Goal: Task Accomplishment & Management: Use online tool/utility

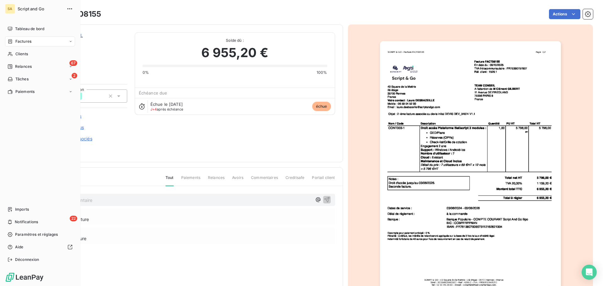
click at [12, 39] on div "Factures" at bounding box center [20, 42] width 24 height 6
click at [39, 40] on div "Factures" at bounding box center [40, 41] width 70 height 10
click at [47, 56] on div "Factures" at bounding box center [44, 54] width 63 height 10
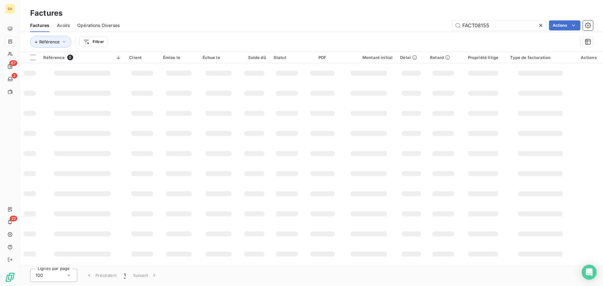
click at [541, 25] on icon at bounding box center [540, 25] width 3 height 3
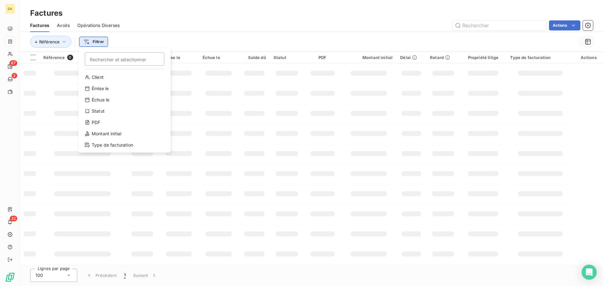
click at [90, 43] on html "SA 67 2 22 Factures Factures Avoirs Opérations Diverses Actions Référence Filtr…" at bounding box center [301, 143] width 603 height 286
click at [168, 33] on html "SA 67 2 22 Factures Factures Avoirs Opérations Diverses Actions Référence Filtr…" at bounding box center [301, 143] width 603 height 286
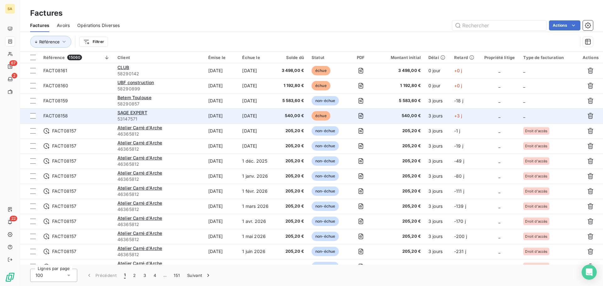
click at [532, 115] on td "_" at bounding box center [548, 115] width 58 height 15
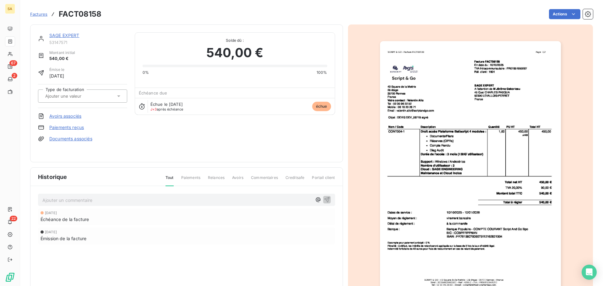
click at [113, 95] on div at bounding box center [79, 96] width 72 height 8
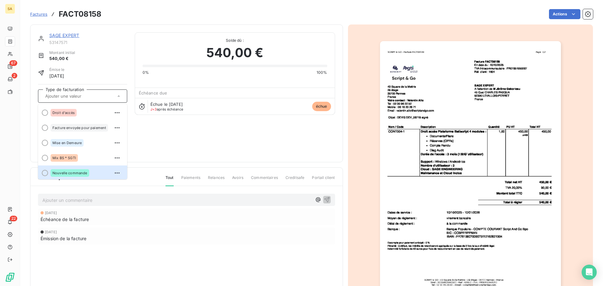
scroll to position [1, 0]
click at [76, 171] on span "Nouvelle commande" at bounding box center [69, 172] width 35 height 4
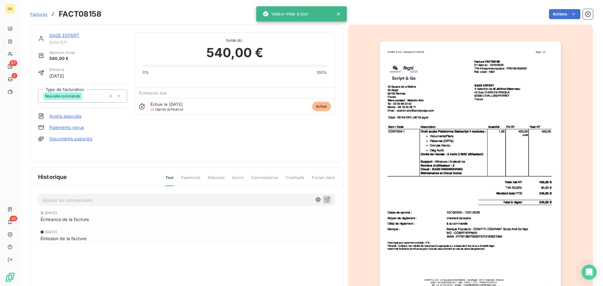
click at [38, 13] on span "Factures" at bounding box center [38, 14] width 17 height 5
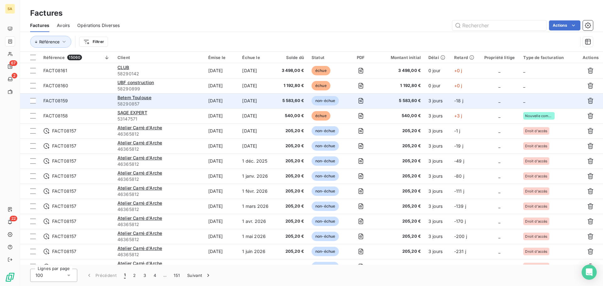
click at [533, 101] on td "_" at bounding box center [548, 100] width 58 height 15
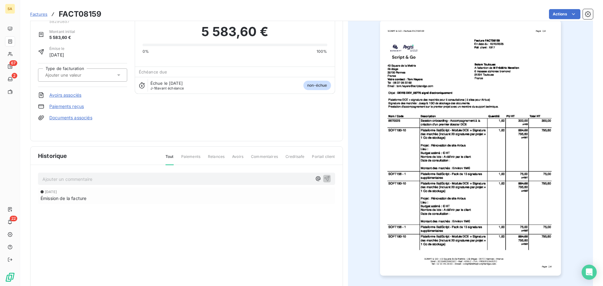
scroll to position [32, 0]
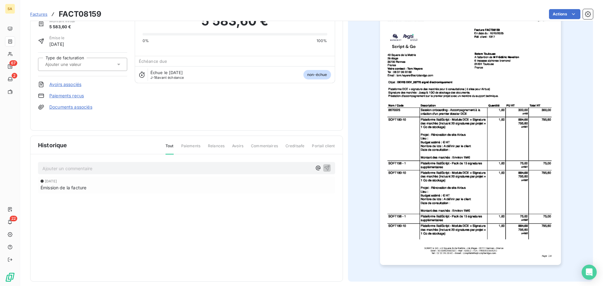
click at [92, 63] on input "text" at bounding box center [76, 65] width 63 height 6
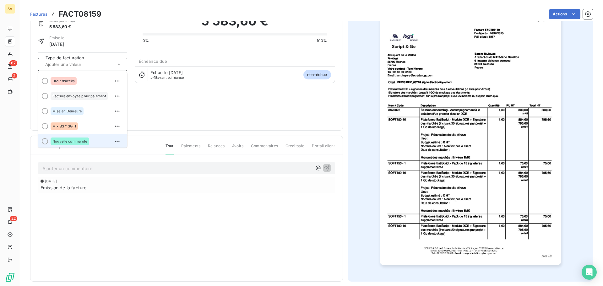
scroll to position [1, 0]
click at [44, 139] on div at bounding box center [45, 140] width 6 height 6
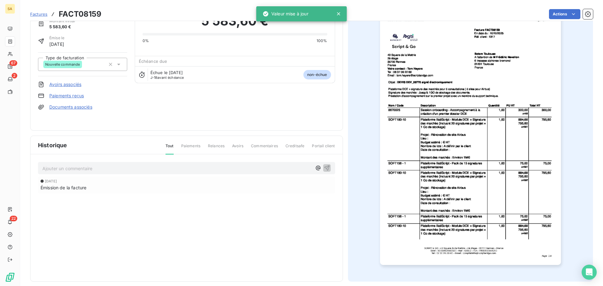
click at [41, 12] on span "Factures" at bounding box center [38, 14] width 17 height 5
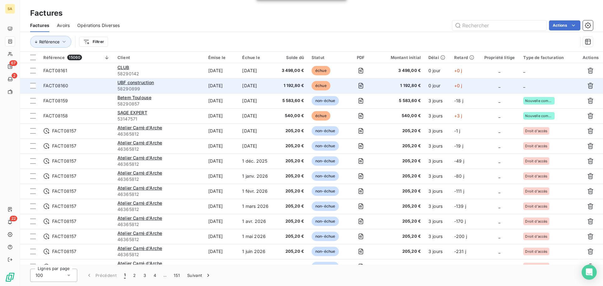
click at [534, 83] on td "_" at bounding box center [548, 85] width 58 height 15
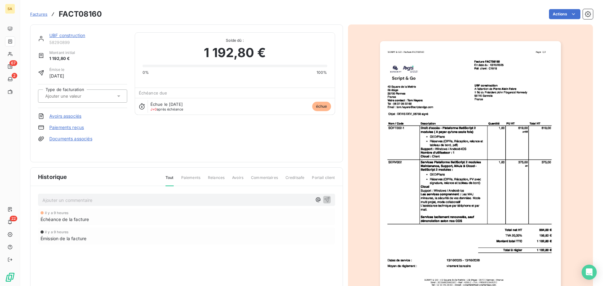
click at [111, 93] on div at bounding box center [79, 96] width 72 height 8
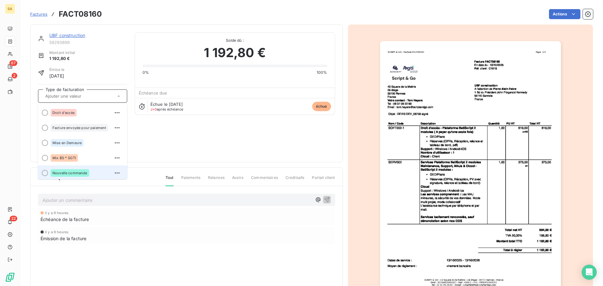
scroll to position [1, 0]
click at [61, 171] on span "Nouvelle commande" at bounding box center [69, 172] width 35 height 4
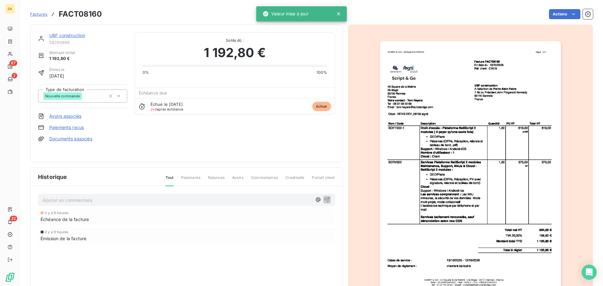
click at [41, 12] on span "Factures" at bounding box center [38, 14] width 17 height 5
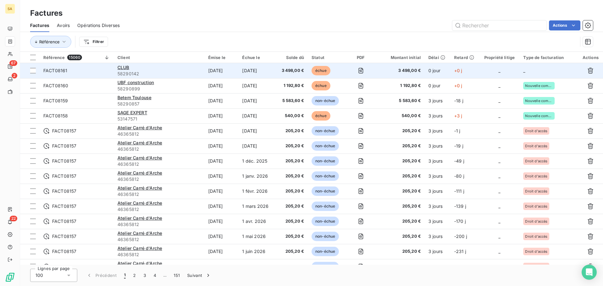
click at [536, 70] on td "_" at bounding box center [548, 70] width 58 height 15
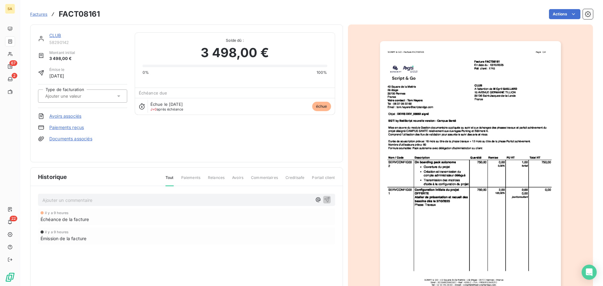
click at [75, 95] on input "text" at bounding box center [76, 96] width 63 height 6
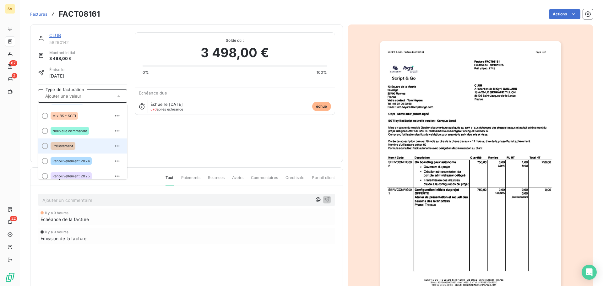
scroll to position [31, 0]
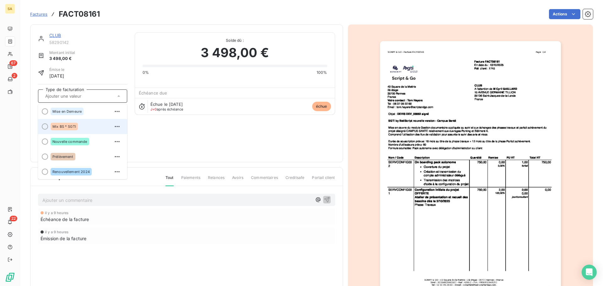
click at [43, 126] on div at bounding box center [45, 126] width 6 height 6
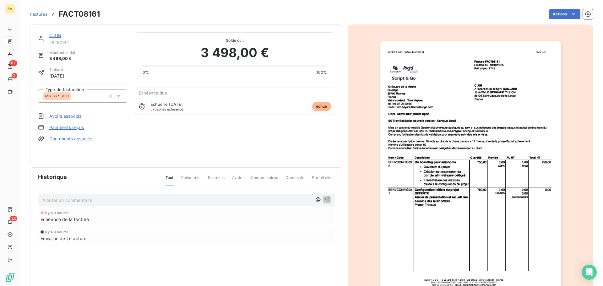
click at [34, 14] on span "Factures" at bounding box center [38, 14] width 17 height 5
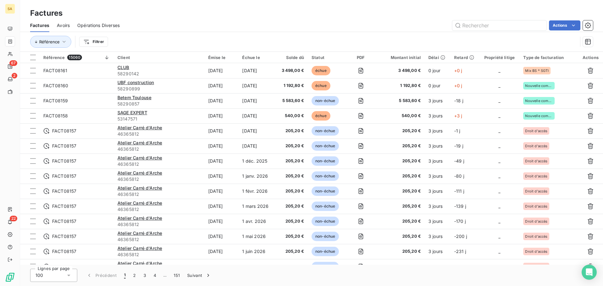
click at [93, 41] on html "SA 67 2 22 Factures Factures Avoirs Opérations Diverses Actions Référence Filtr…" at bounding box center [301, 143] width 603 height 286
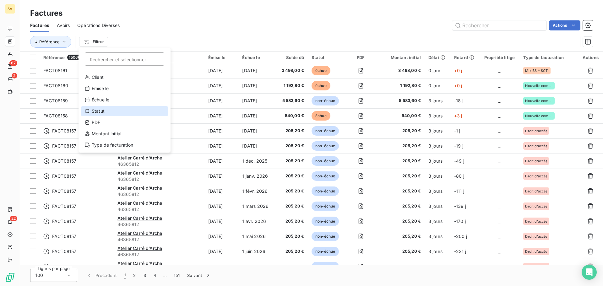
click at [100, 113] on div "Statut" at bounding box center [124, 111] width 87 height 10
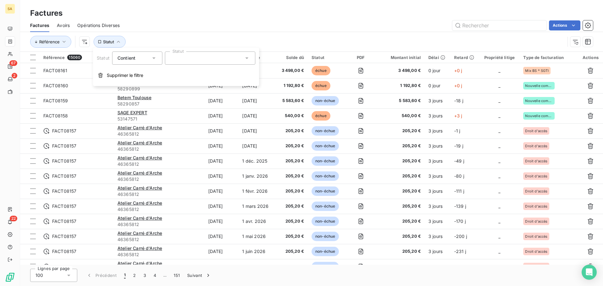
click at [179, 58] on div at bounding box center [210, 58] width 90 height 13
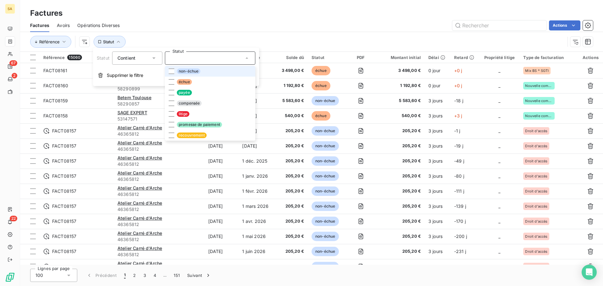
click at [167, 72] on li "non-échue" at bounding box center [210, 71] width 90 height 11
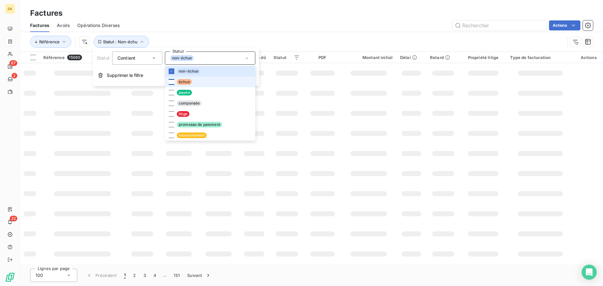
click at [170, 82] on div at bounding box center [172, 82] width 6 height 6
click at [170, 113] on div at bounding box center [172, 114] width 6 height 6
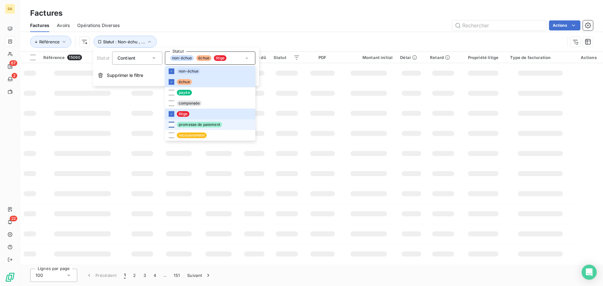
click at [170, 126] on div at bounding box center [172, 125] width 6 height 6
click at [235, 33] on div "Référence Statut : Non-échu , ..." at bounding box center [311, 41] width 563 height 19
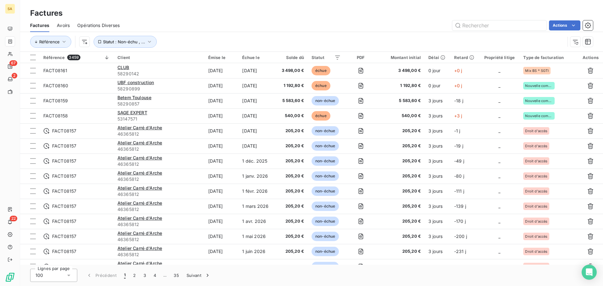
click at [236, 39] on div "Référence Statut : Non-échu , ..." at bounding box center [297, 42] width 535 height 12
click at [82, 42] on html "SA 67 2 22 Factures Factures Avoirs Opérations Diverses Actions Référence Statu…" at bounding box center [301, 143] width 603 height 286
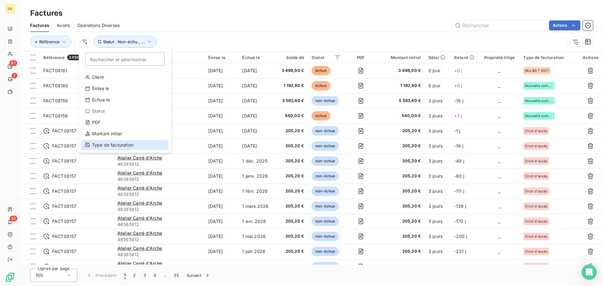
click at [111, 144] on div "Type de facturation" at bounding box center [124, 145] width 87 height 10
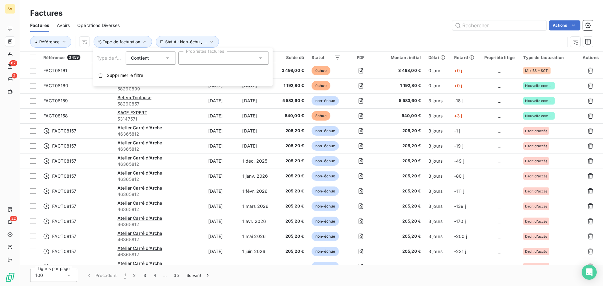
click at [197, 57] on div at bounding box center [223, 58] width 90 height 13
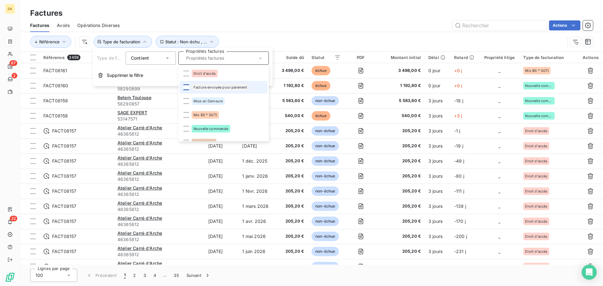
click at [184, 86] on div at bounding box center [186, 87] width 6 height 6
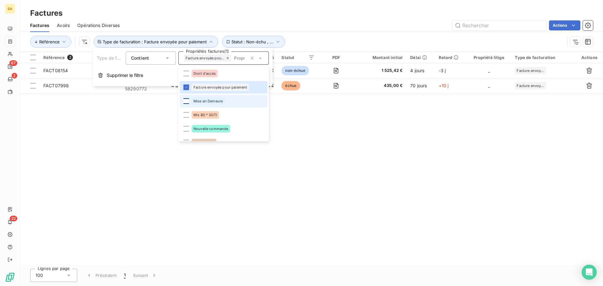
click at [186, 101] on div at bounding box center [186, 101] width 6 height 6
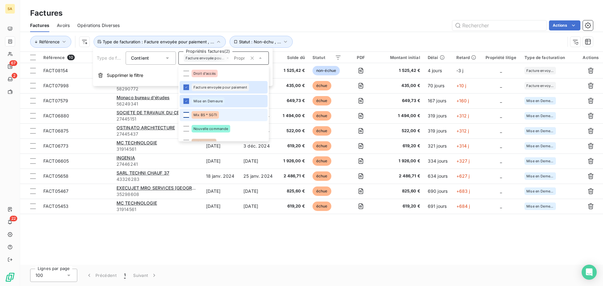
click at [187, 116] on div at bounding box center [186, 115] width 6 height 6
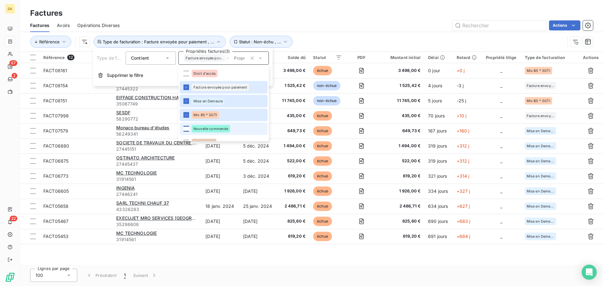
click at [185, 130] on div at bounding box center [186, 129] width 6 height 6
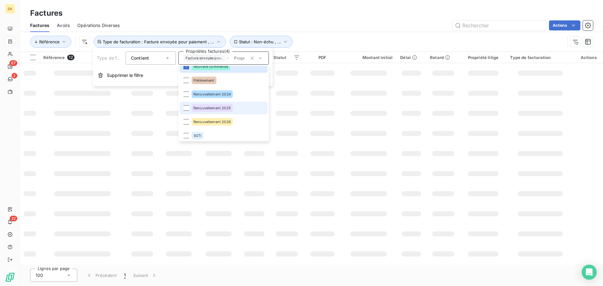
scroll to position [63, 0]
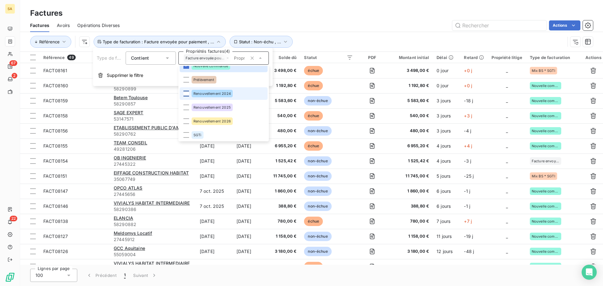
click at [187, 93] on div at bounding box center [186, 94] width 6 height 6
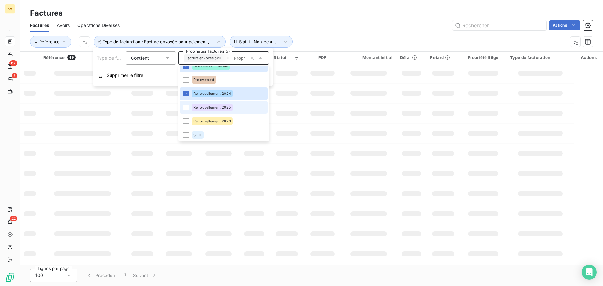
click at [187, 106] on div at bounding box center [186, 108] width 6 height 6
click at [187, 122] on div at bounding box center [186, 121] width 6 height 6
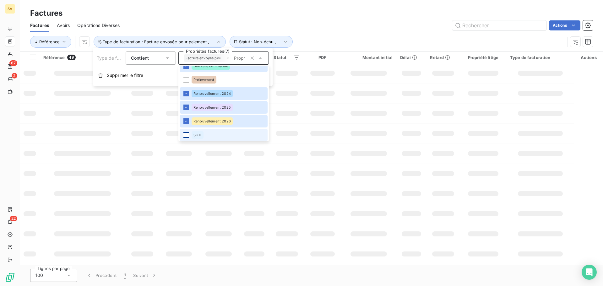
click at [186, 136] on div at bounding box center [186, 135] width 6 height 6
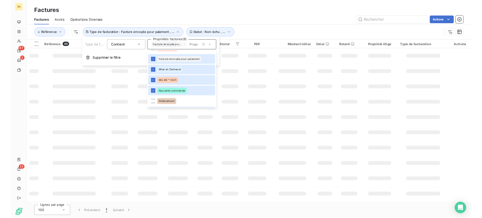
scroll to position [0, 0]
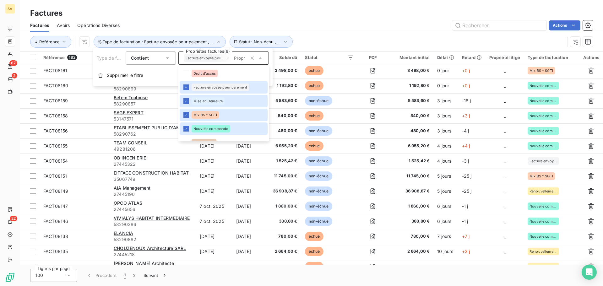
click at [342, 39] on div "Référence Statut : Non-échu , ... Type de facturation : Facture envoyée pour pa…" at bounding box center [297, 42] width 535 height 12
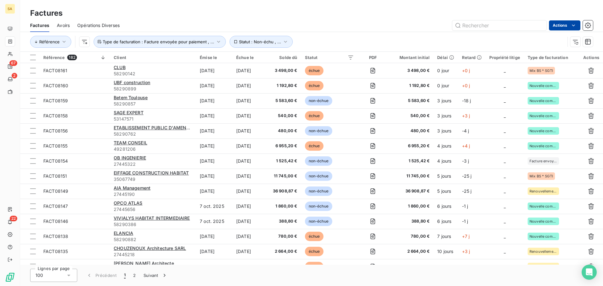
click at [557, 28] on html "SA 67 2 22 Factures Factures Avoirs Opérations Diverses Actions Référence Statu…" at bounding box center [301, 143] width 603 height 286
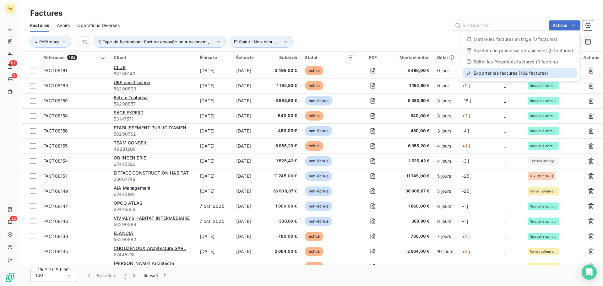
click at [486, 72] on div "Exporter les factures (182 factures)" at bounding box center [520, 73] width 114 height 10
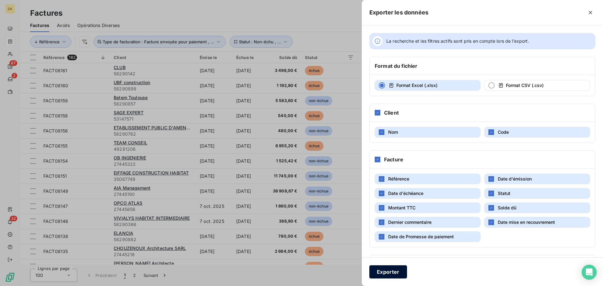
click at [383, 270] on button "Exporter" at bounding box center [388, 271] width 38 height 13
